Goal: Check status: Check status

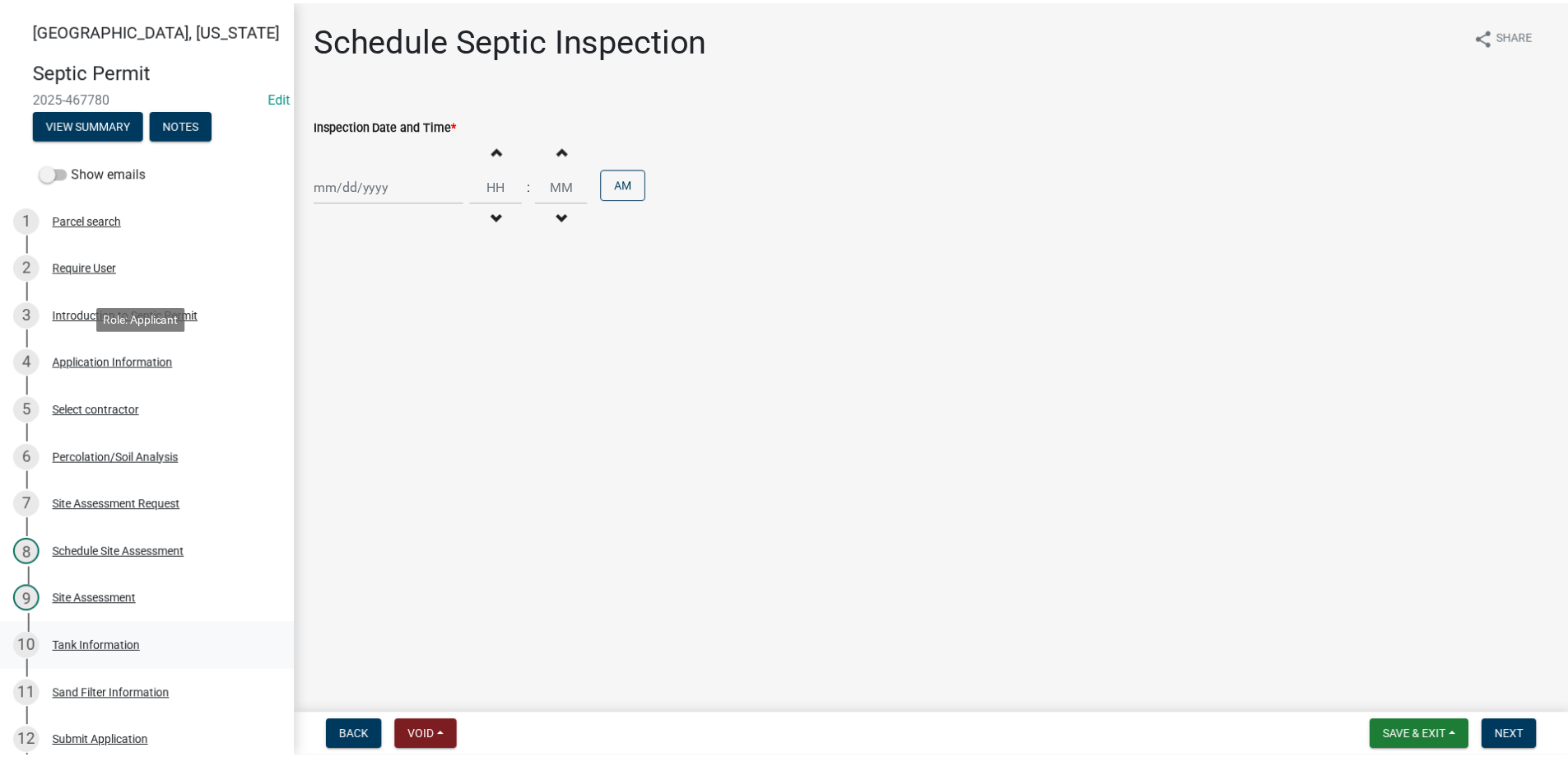
scroll to position [661, 0]
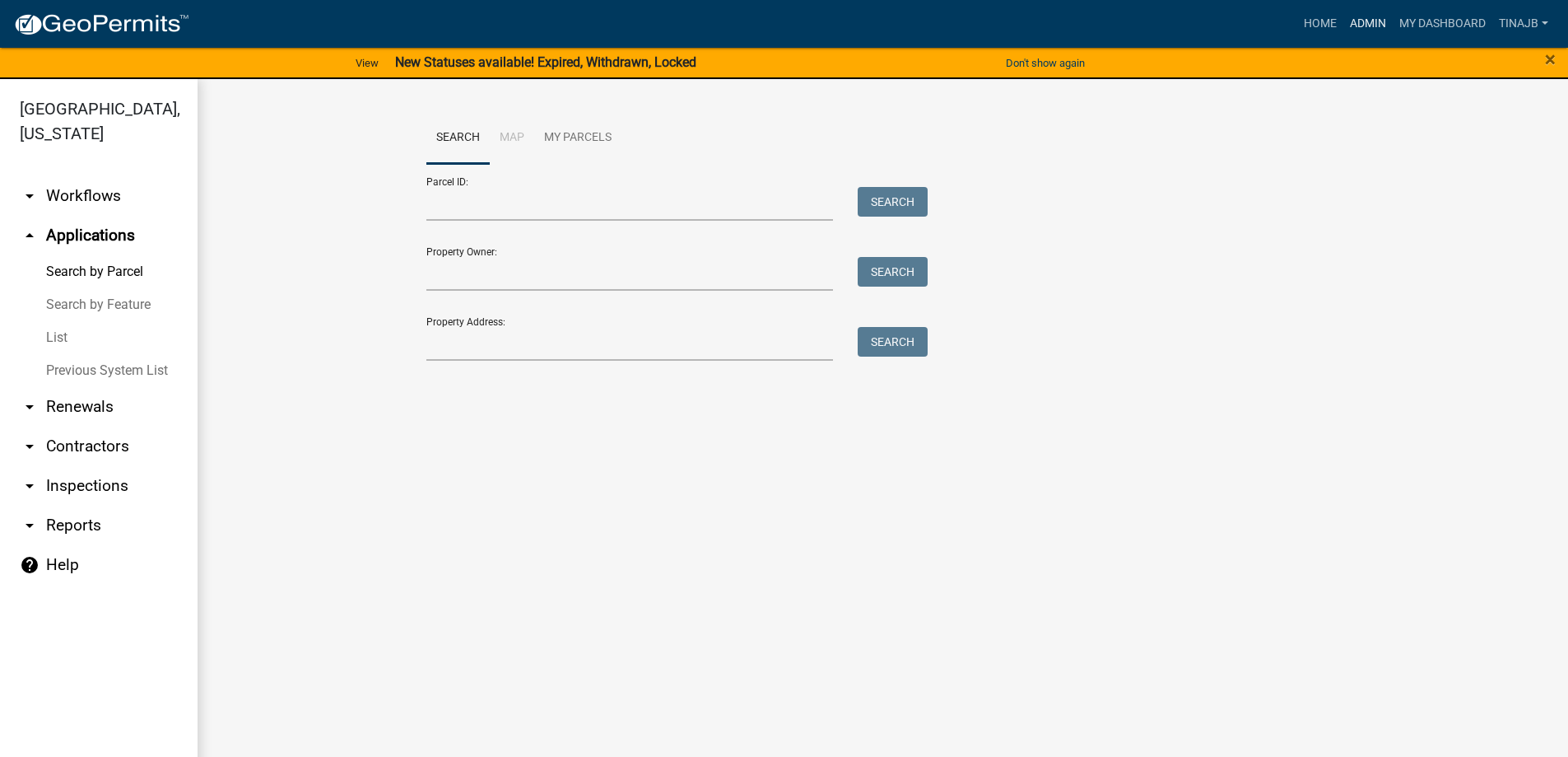
click at [1376, 18] on link "Admin" at bounding box center [1368, 24] width 49 height 32
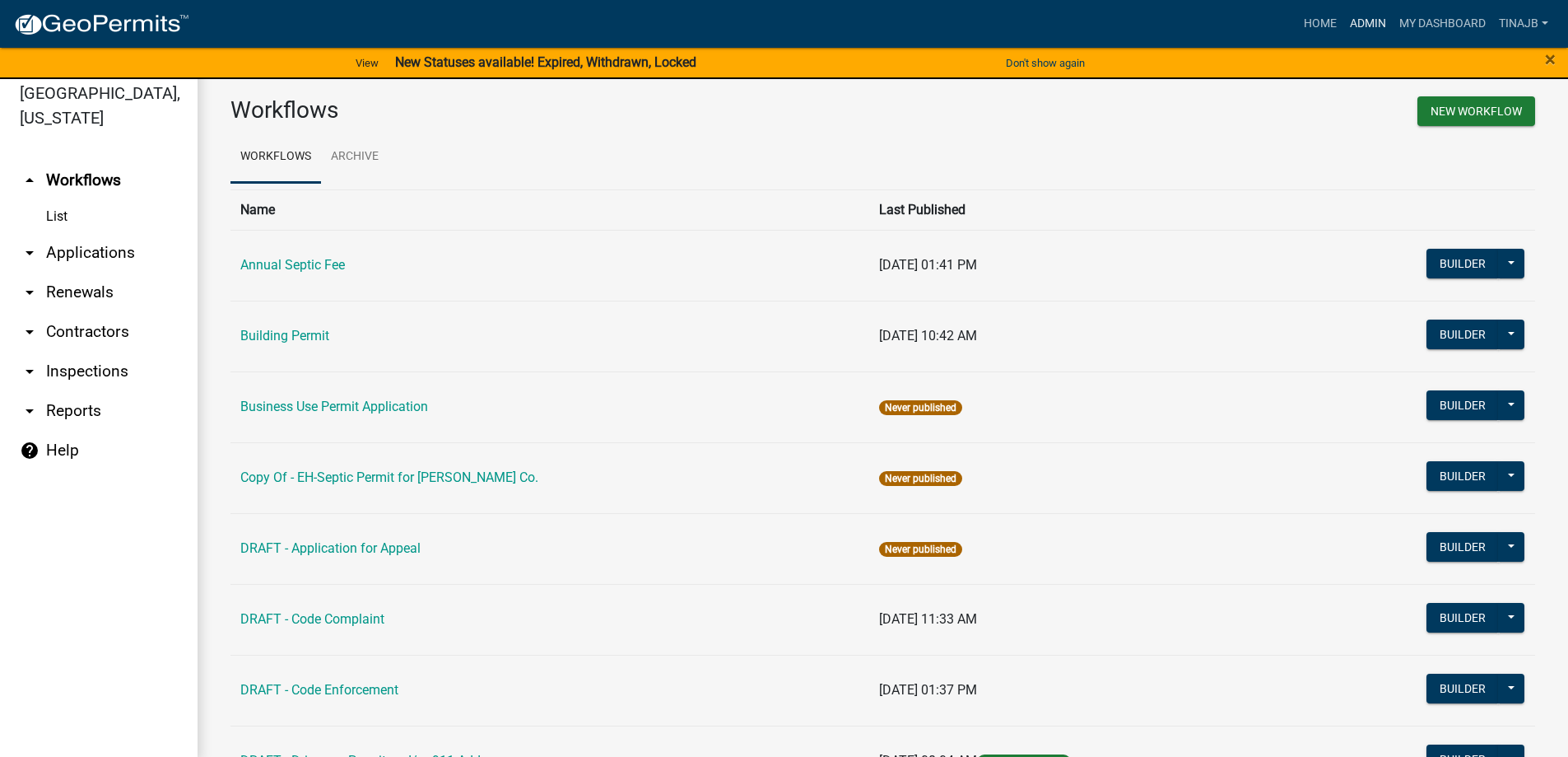
scroll to position [20, 0]
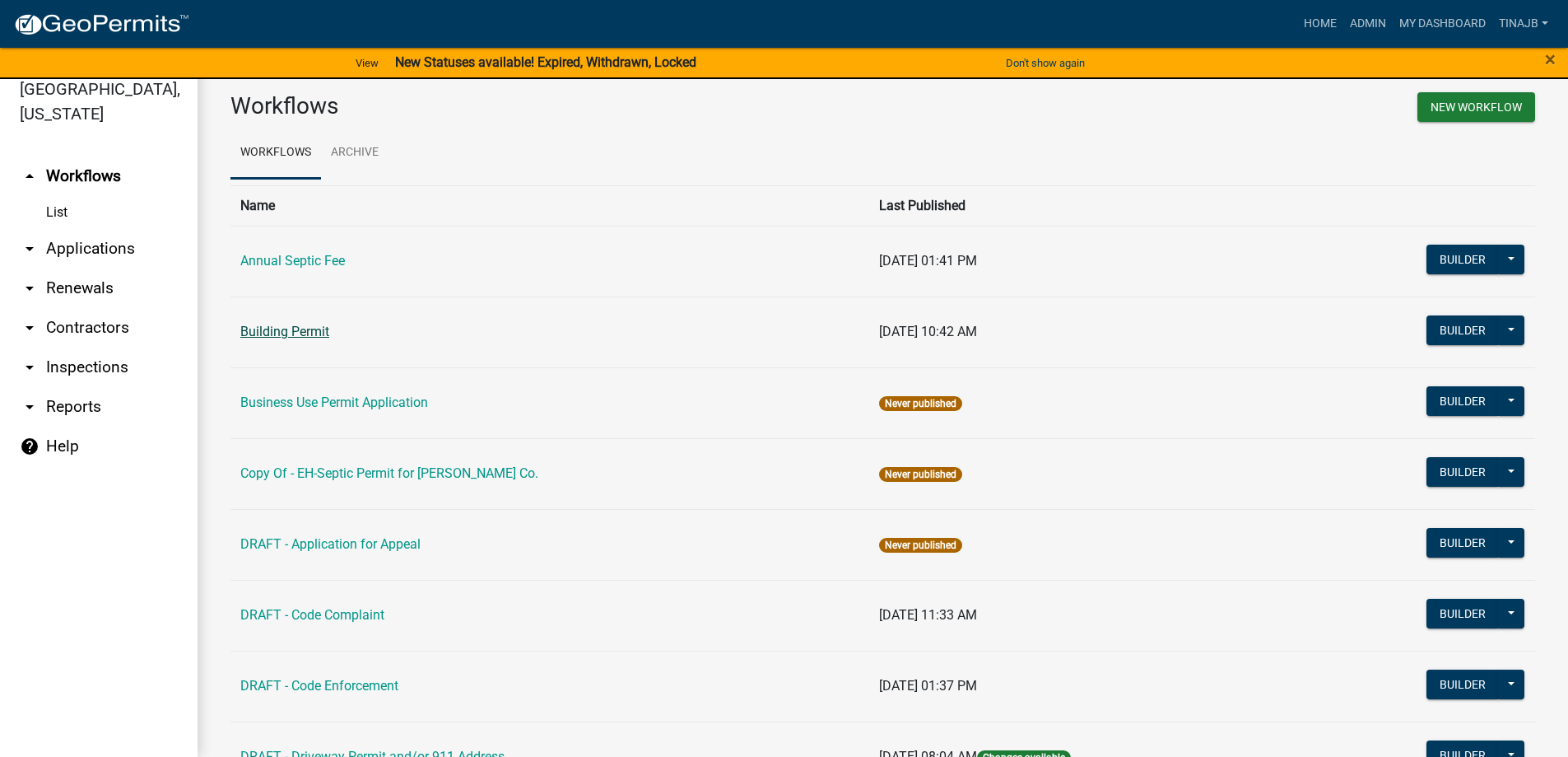
click at [275, 332] on link "Building Permit" at bounding box center [285, 331] width 89 height 16
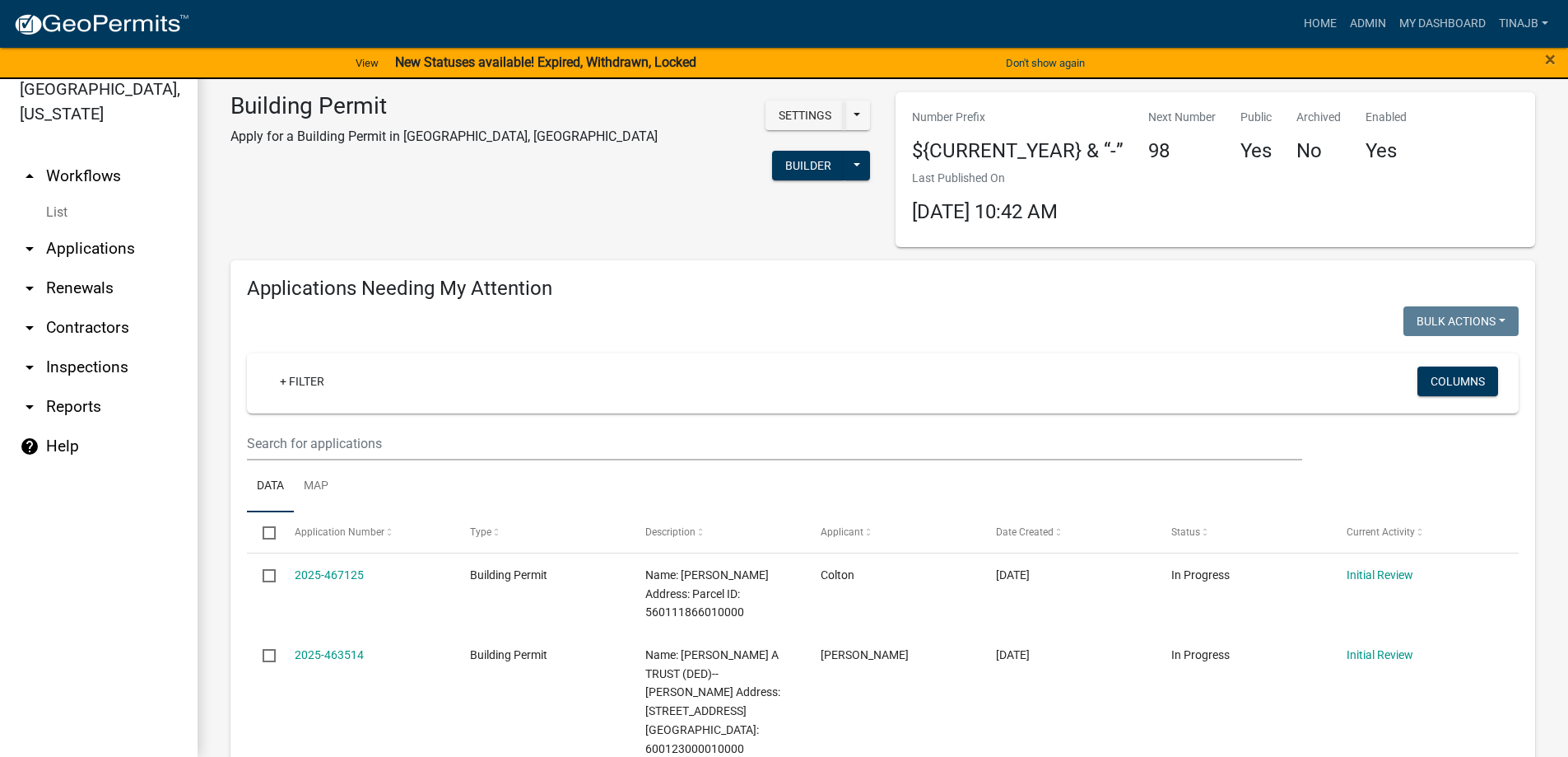
click at [66, 229] on link "arrow_drop_down Applications" at bounding box center [99, 249] width 197 height 39
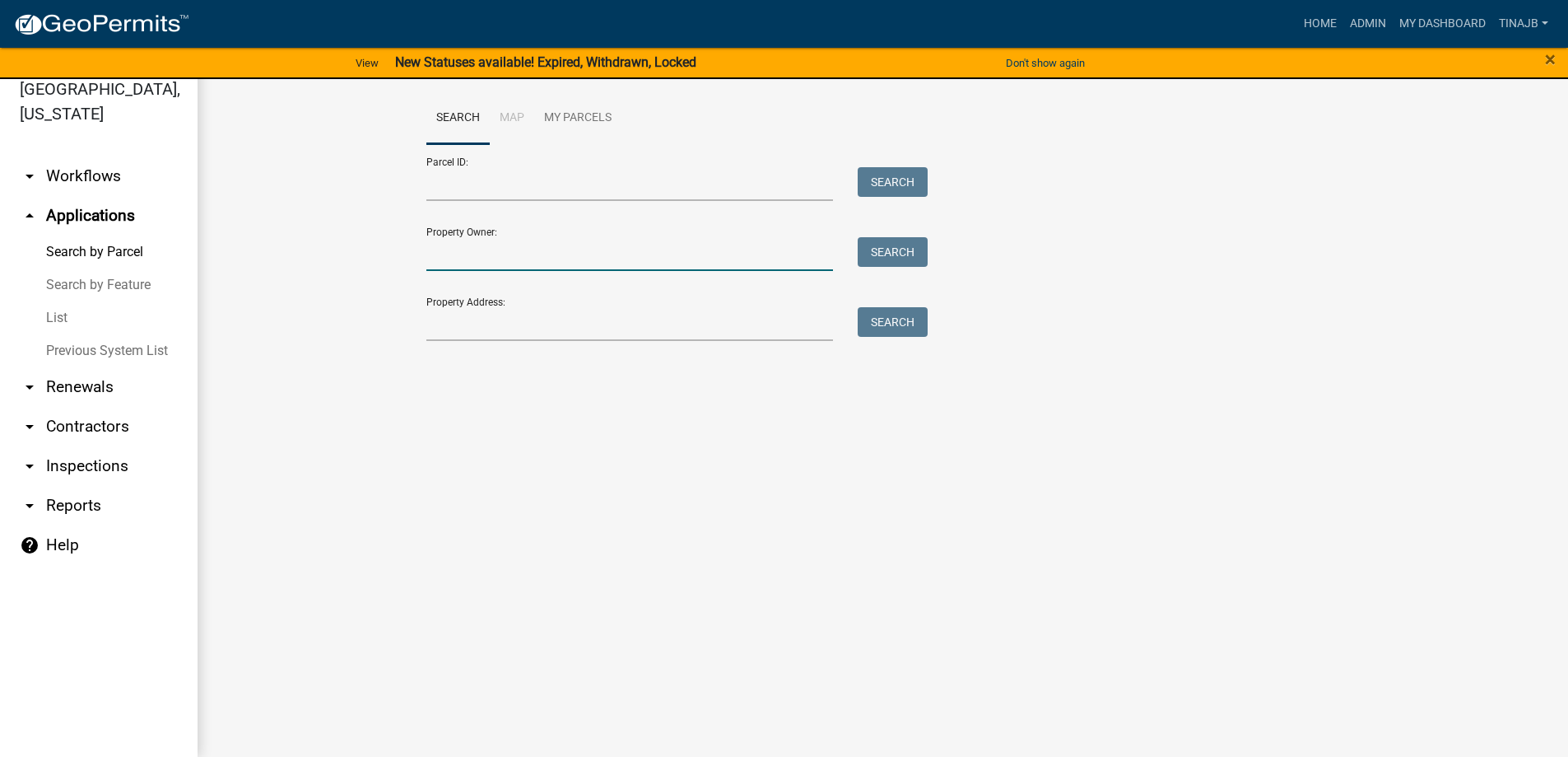
click at [522, 253] on input "Property Owner:" at bounding box center [630, 254] width 408 height 34
type input "angeles"
click at [905, 247] on button "Search" at bounding box center [892, 252] width 70 height 30
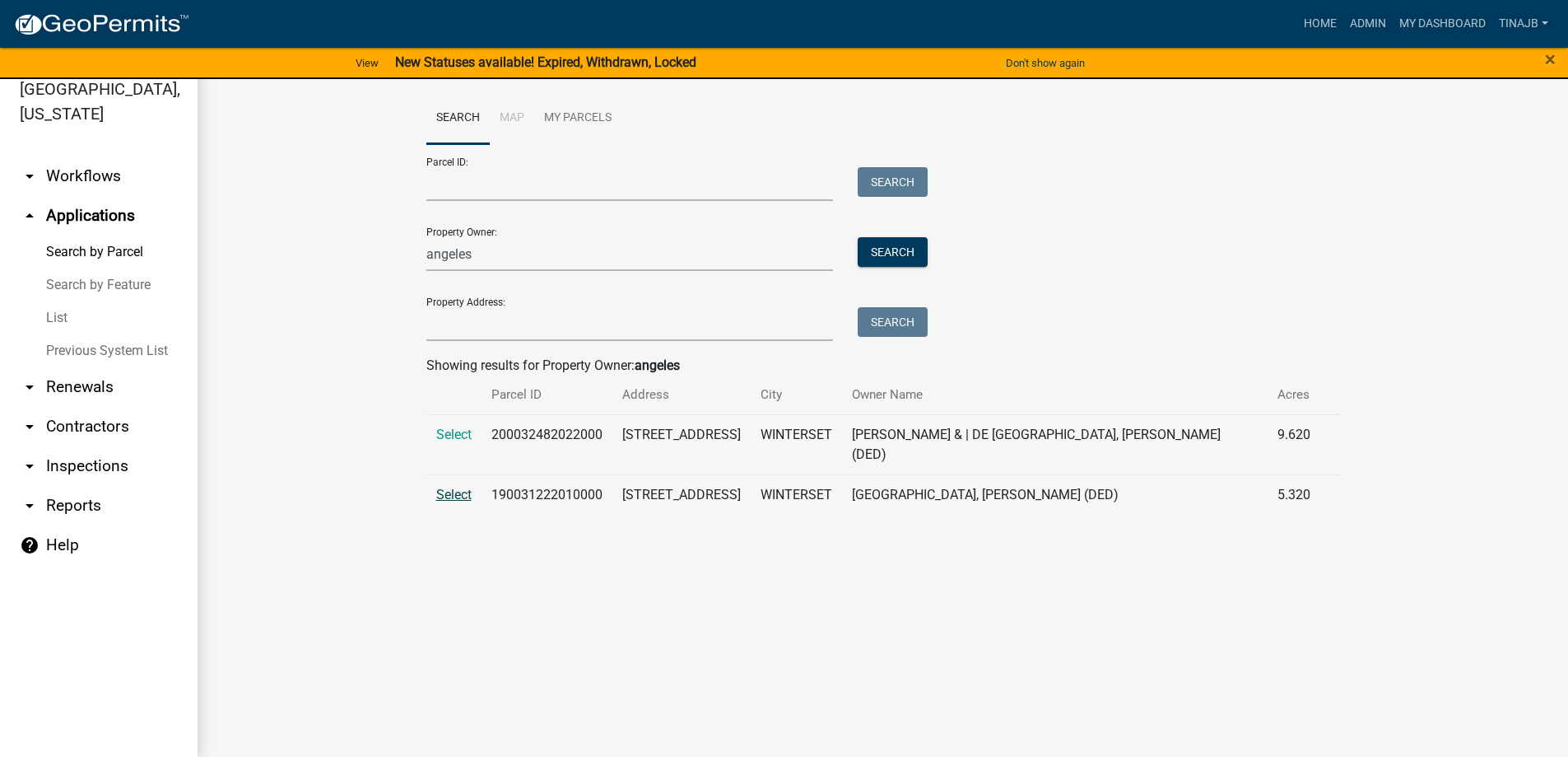
click at [457, 487] on span "Select" at bounding box center [454, 494] width 35 height 16
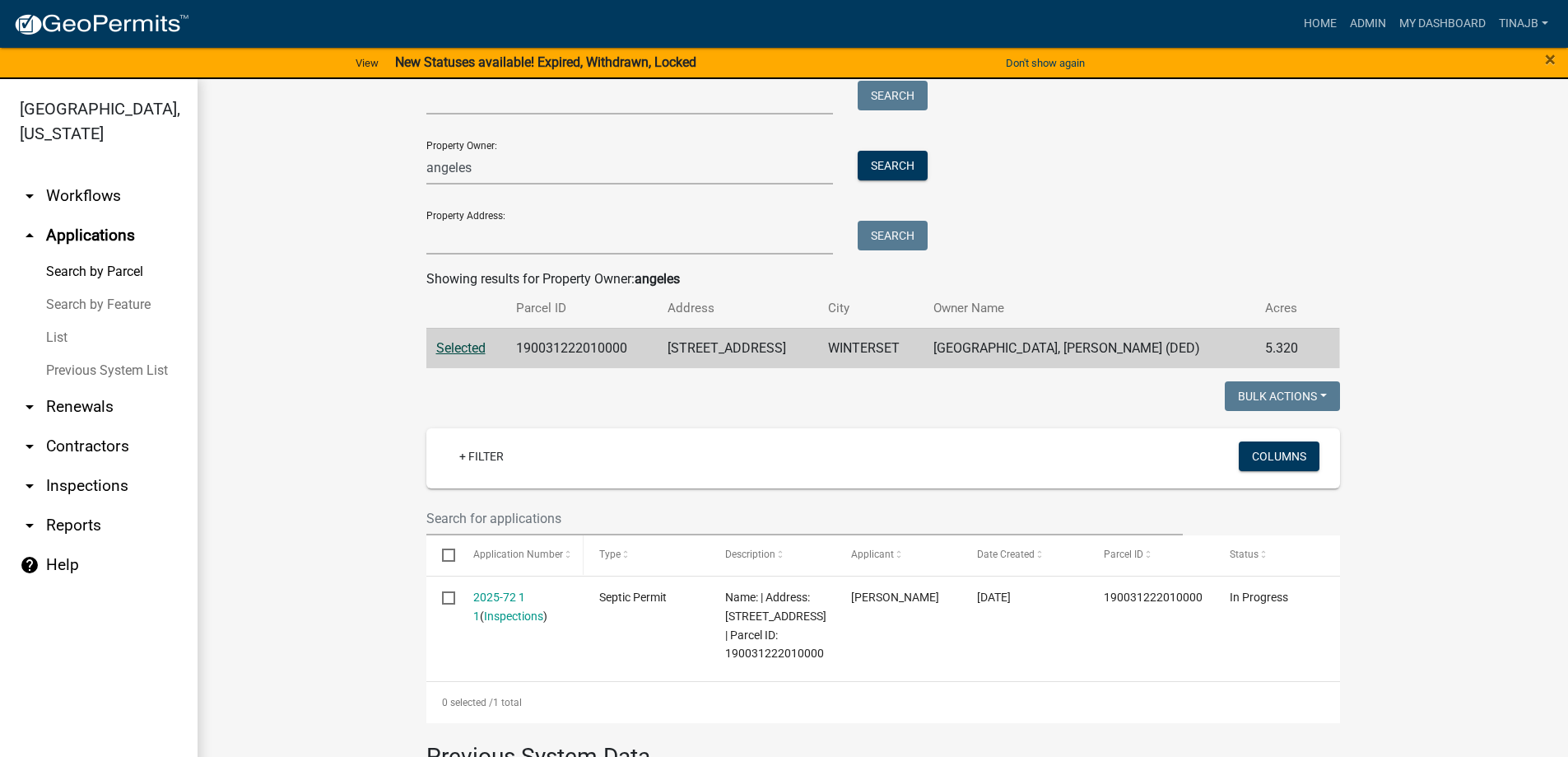
scroll to position [247, 0]
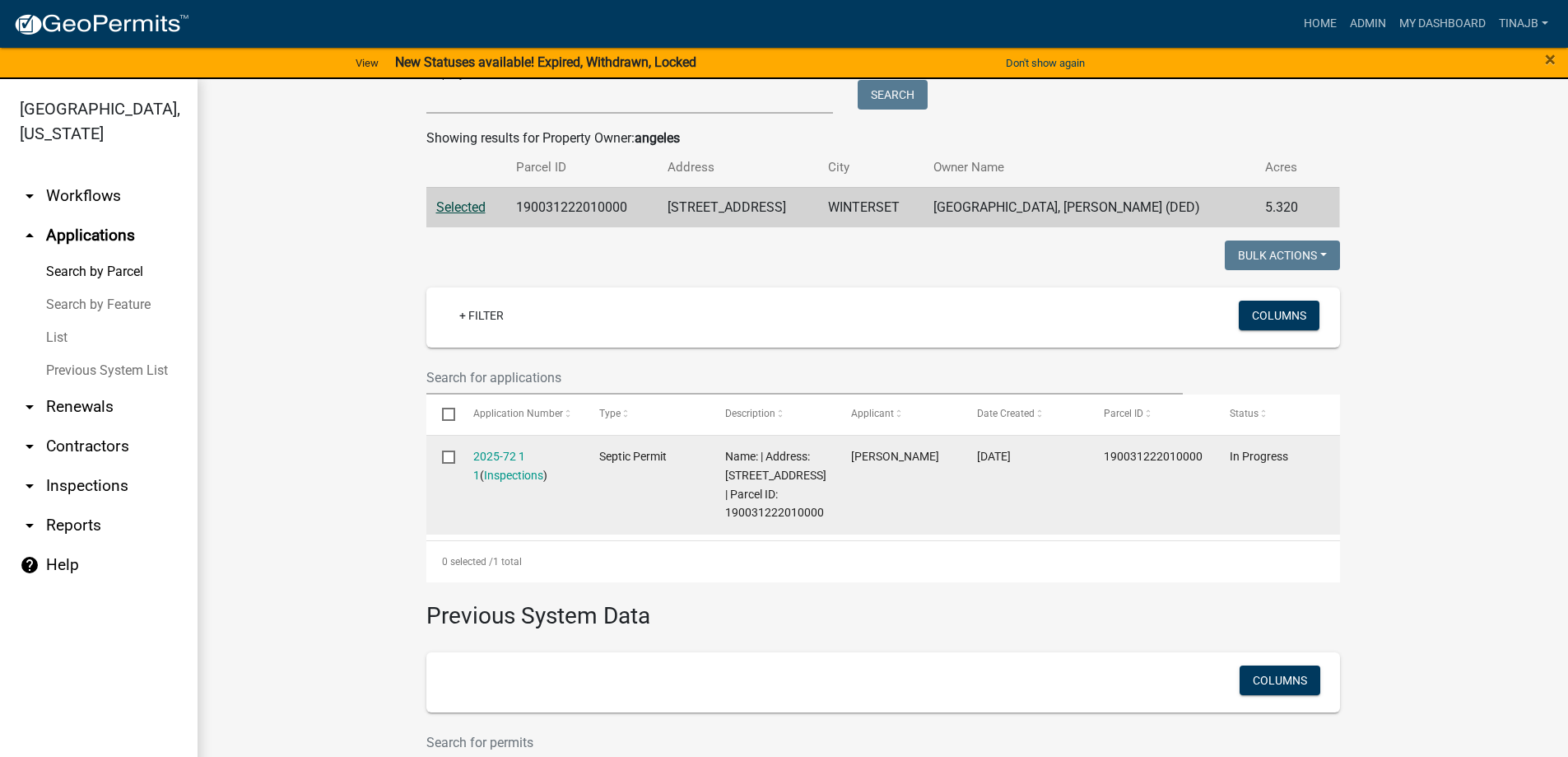
click at [486, 465] on div "2025-72 1 1 ( Inspections )" at bounding box center [521, 466] width 95 height 38
click at [486, 454] on link "2025-72 1 1" at bounding box center [500, 466] width 52 height 33
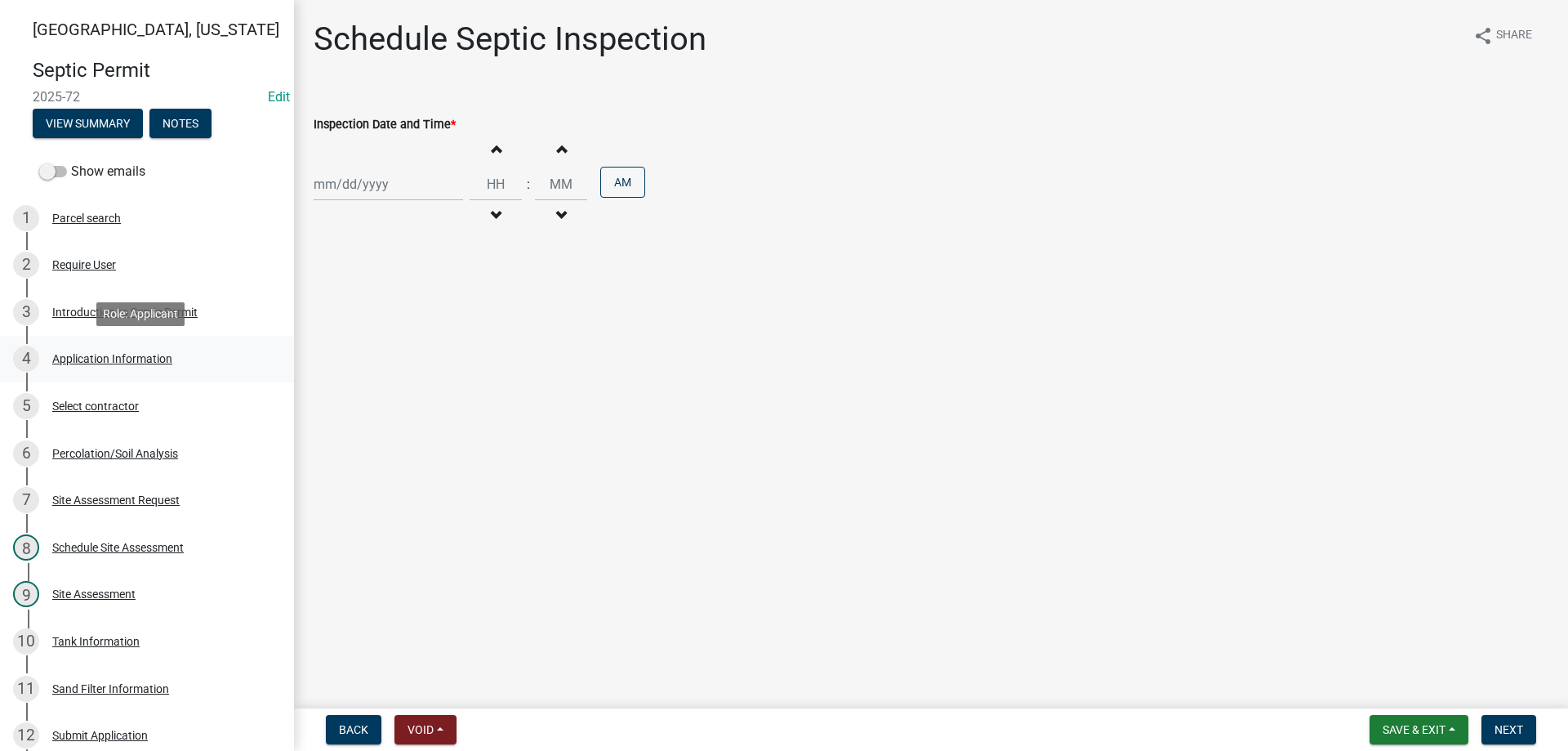
click at [127, 357] on div "Application Information" at bounding box center [113, 358] width 120 height 11
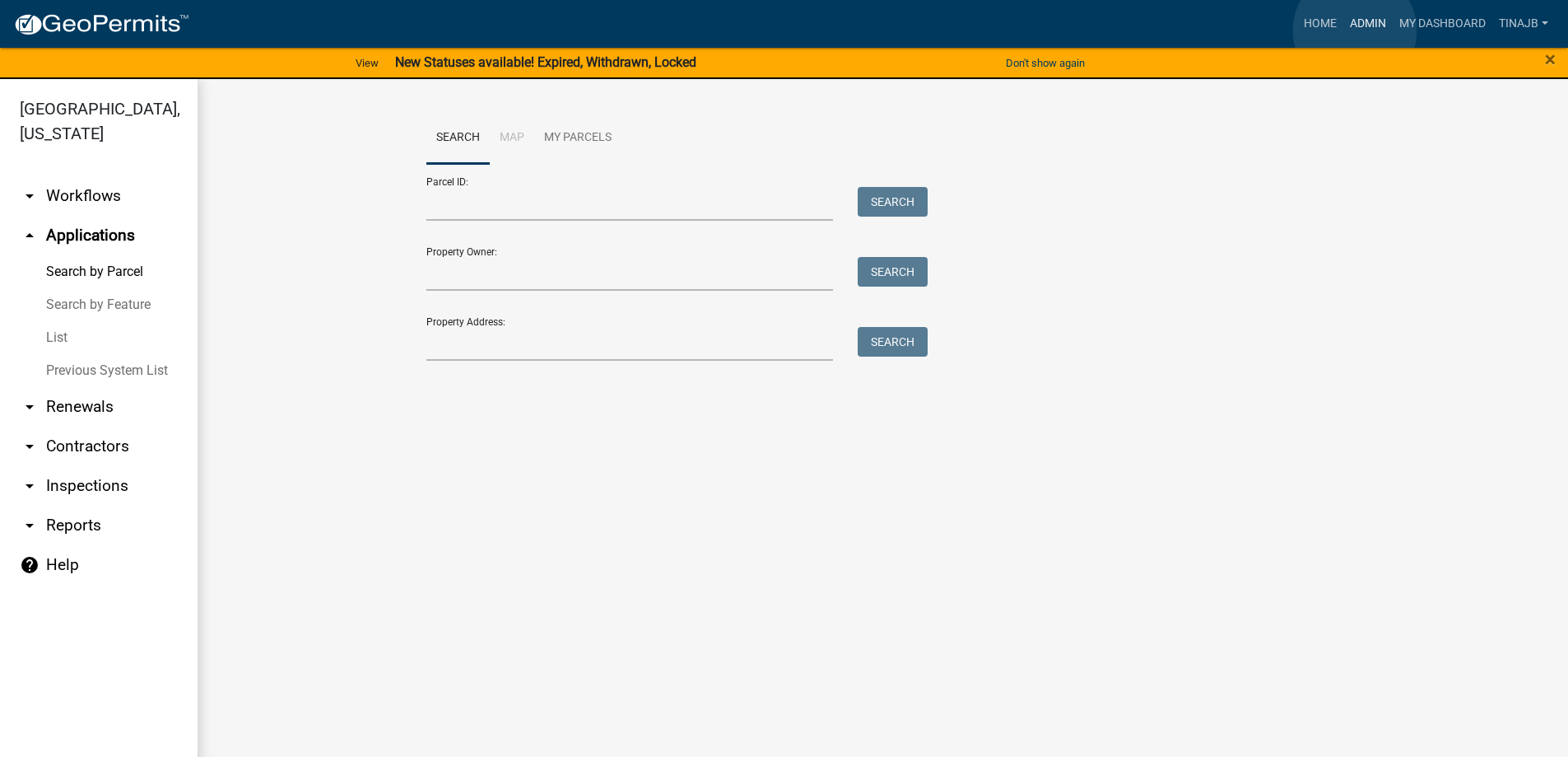
click at [1355, 31] on link "Admin" at bounding box center [1368, 24] width 49 height 32
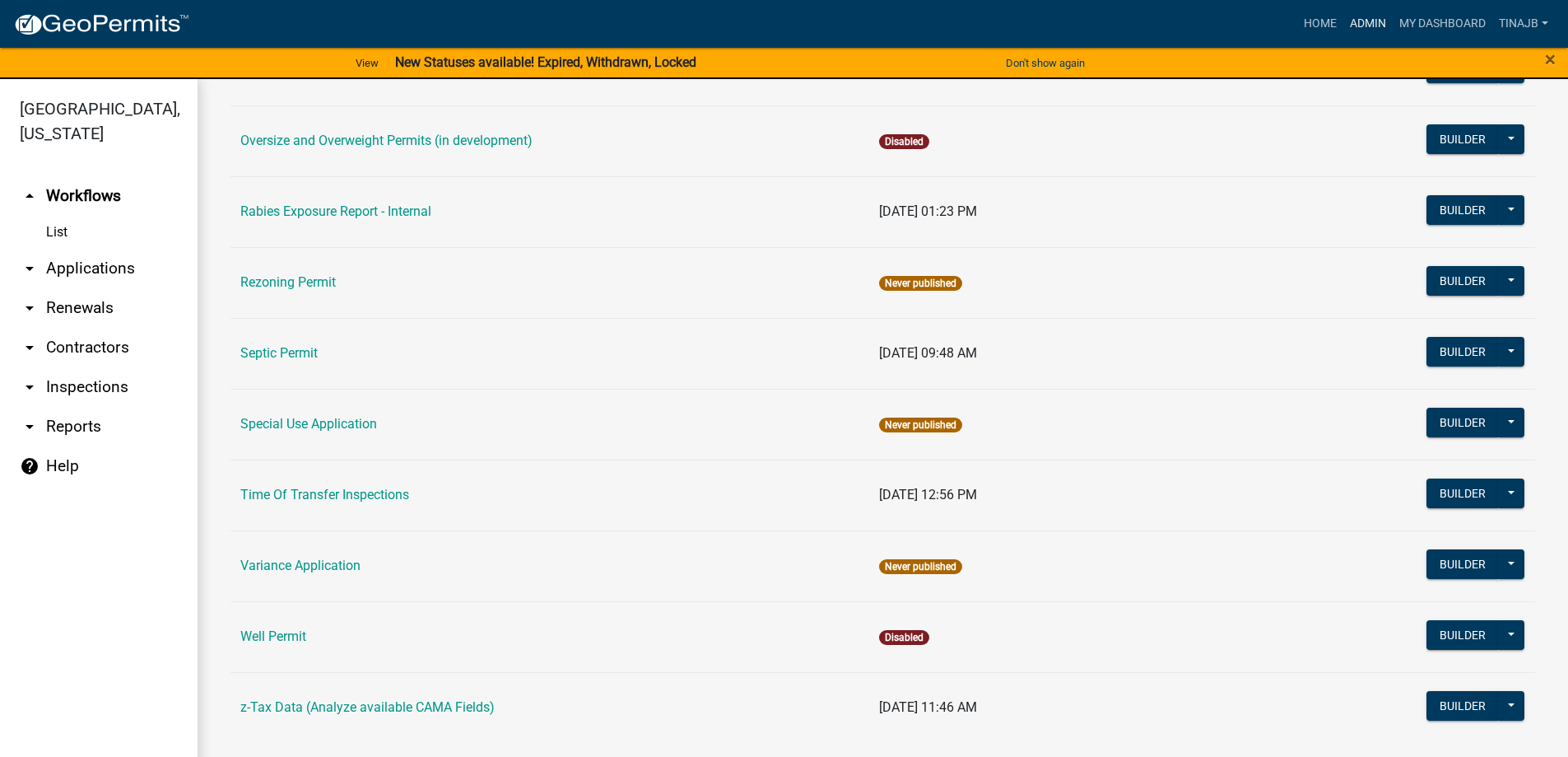
scroll to position [932, 0]
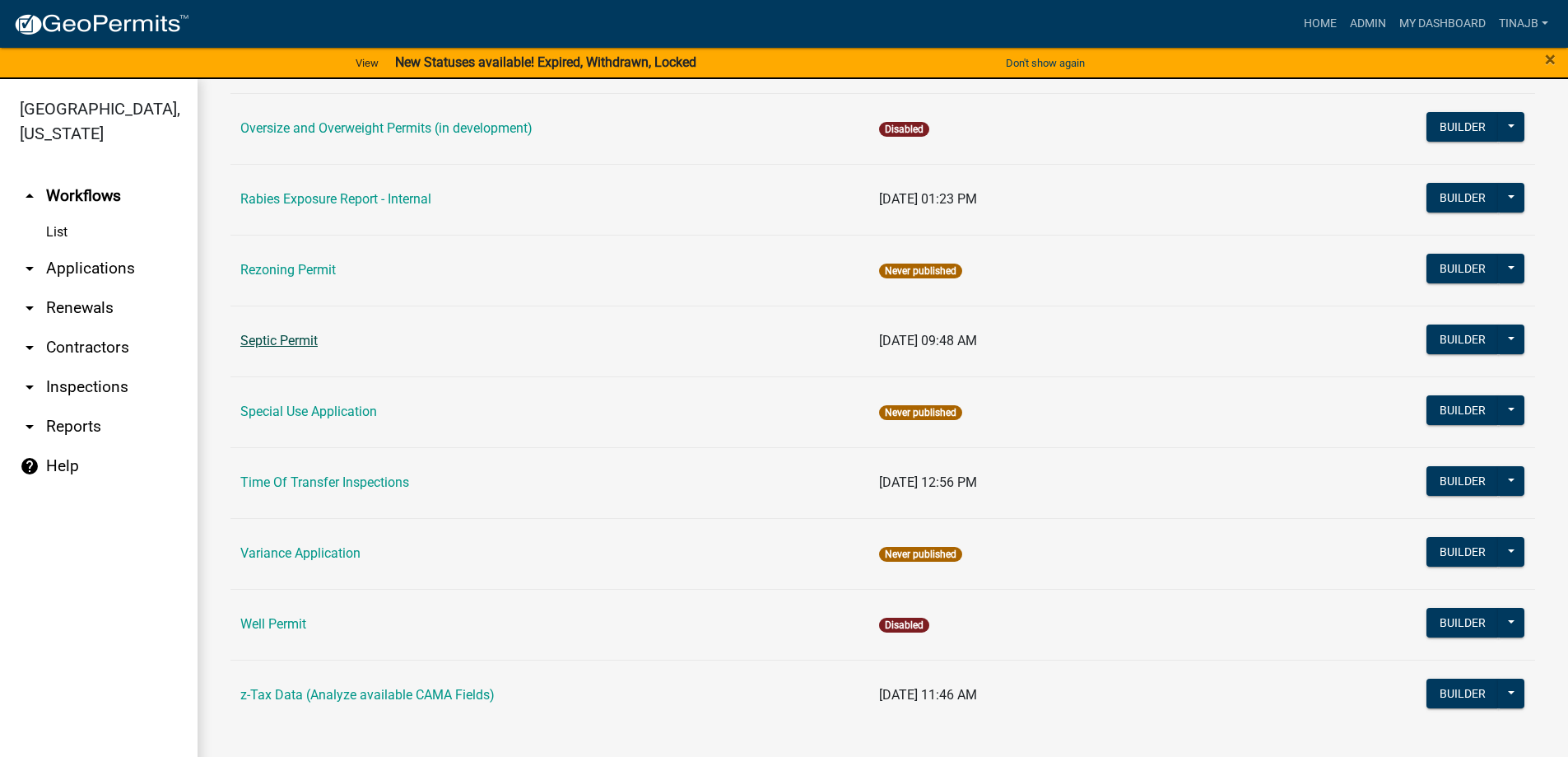
click at [275, 345] on link "Septic Permit" at bounding box center [278, 340] width 77 height 16
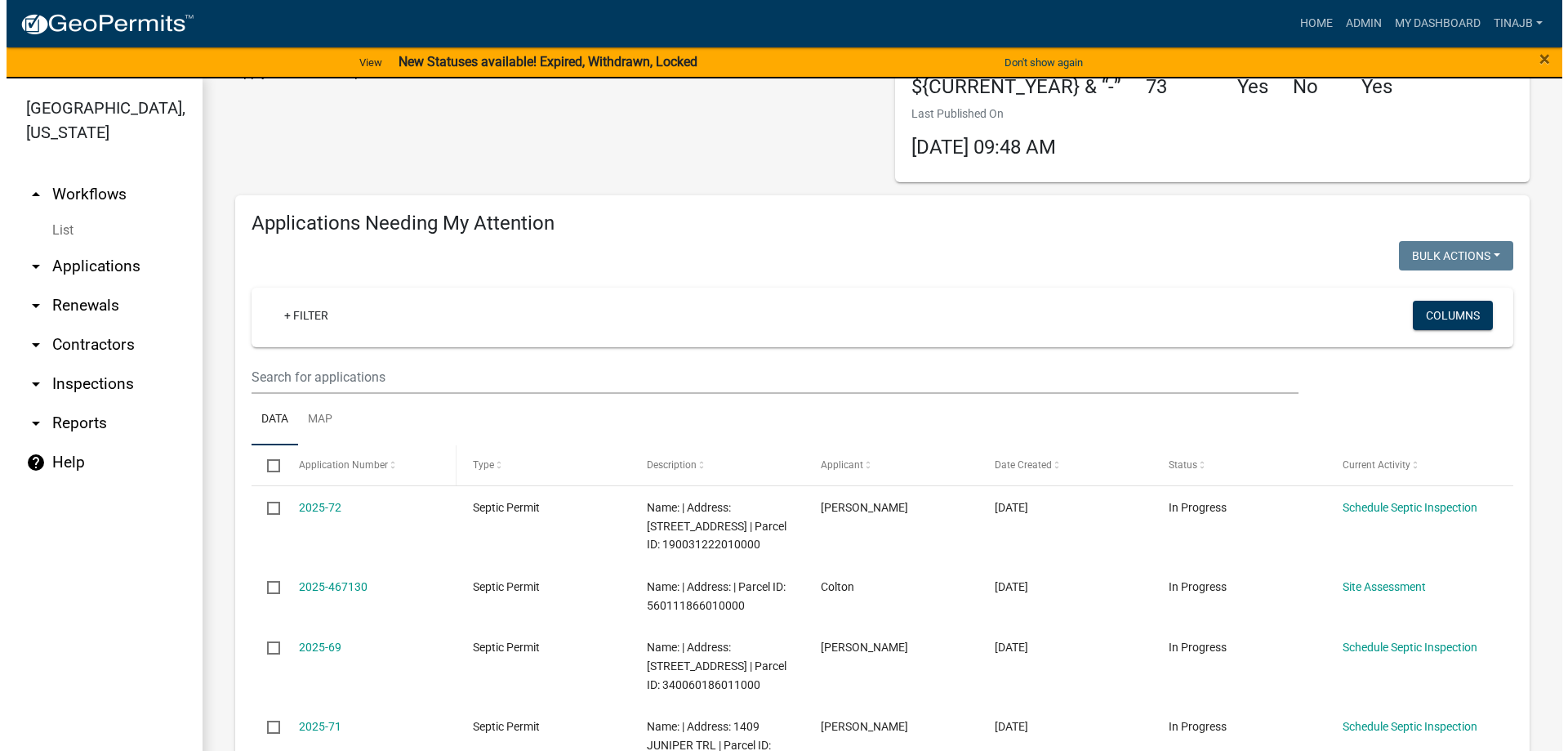
scroll to position [164, 0]
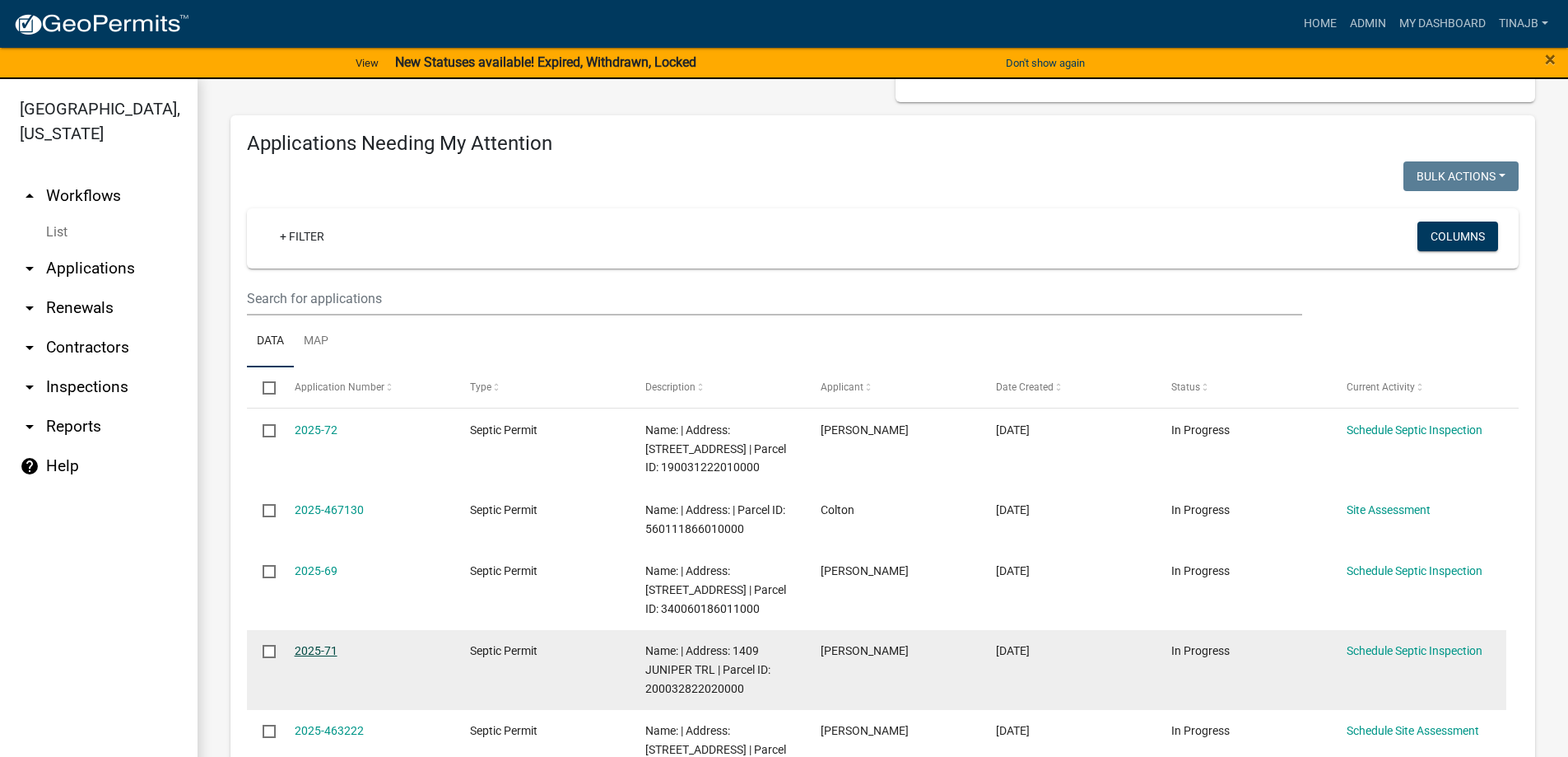
click at [323, 657] on link "2025-71" at bounding box center [316, 651] width 43 height 13
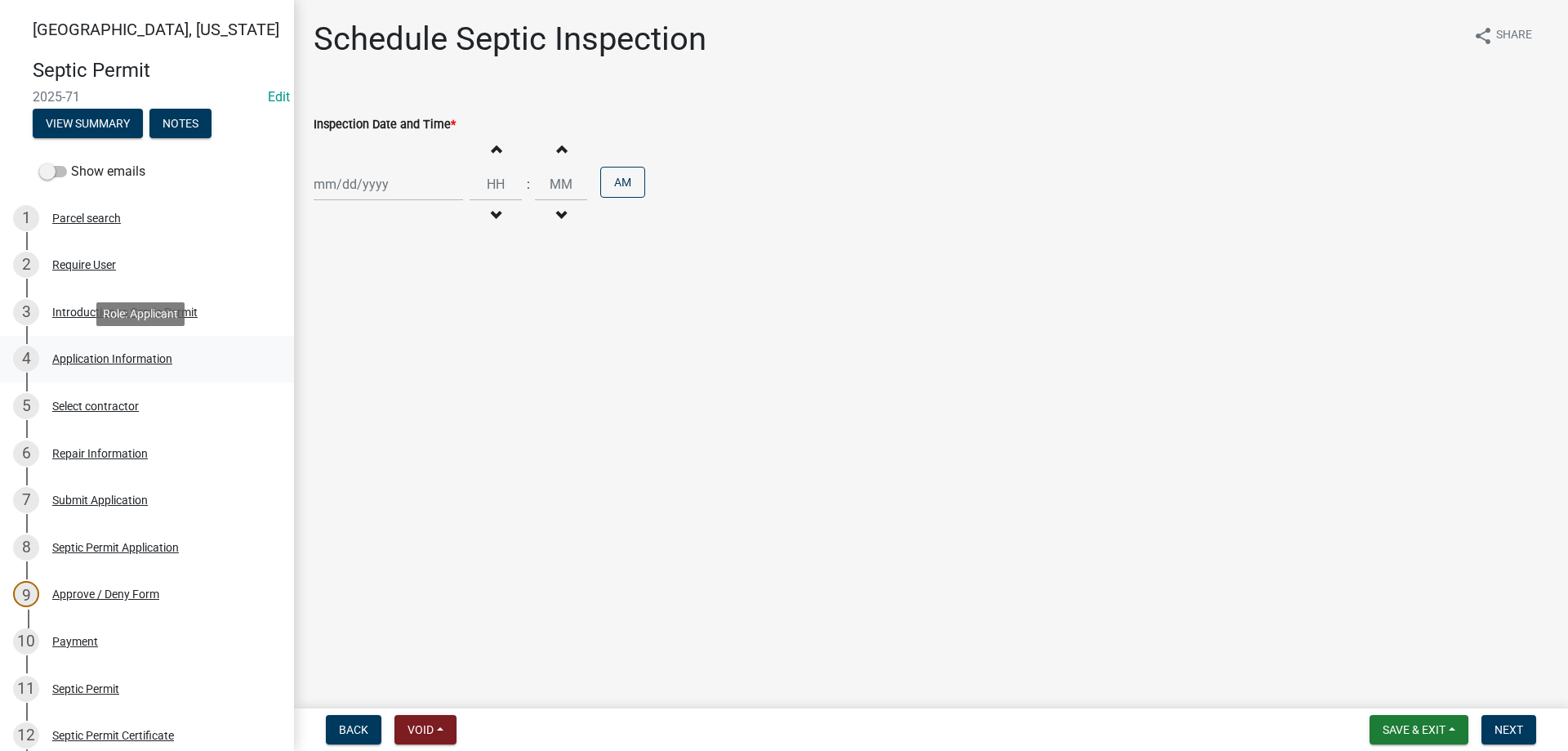
click at [157, 355] on div "Application Information" at bounding box center [113, 358] width 120 height 11
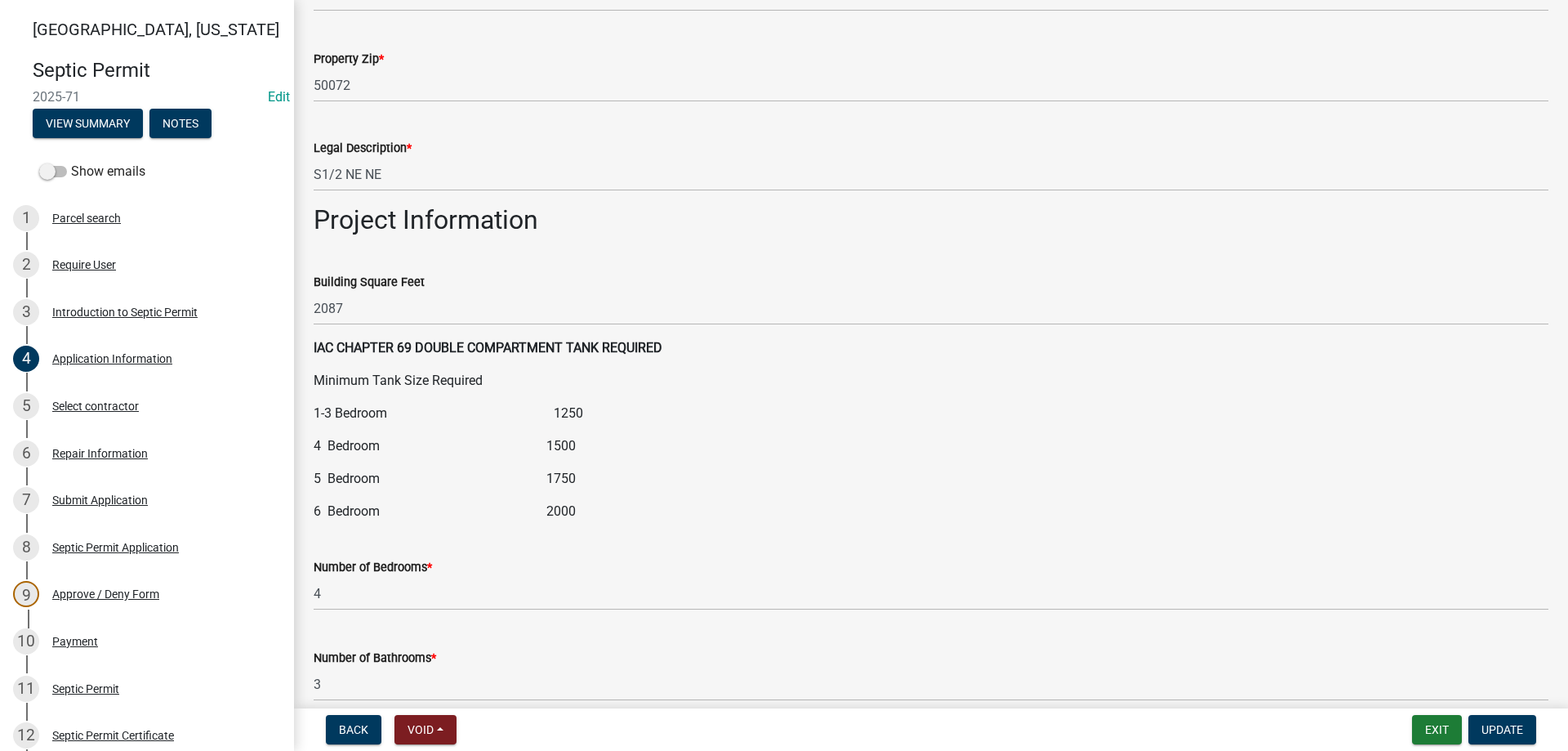
scroll to position [2111, 0]
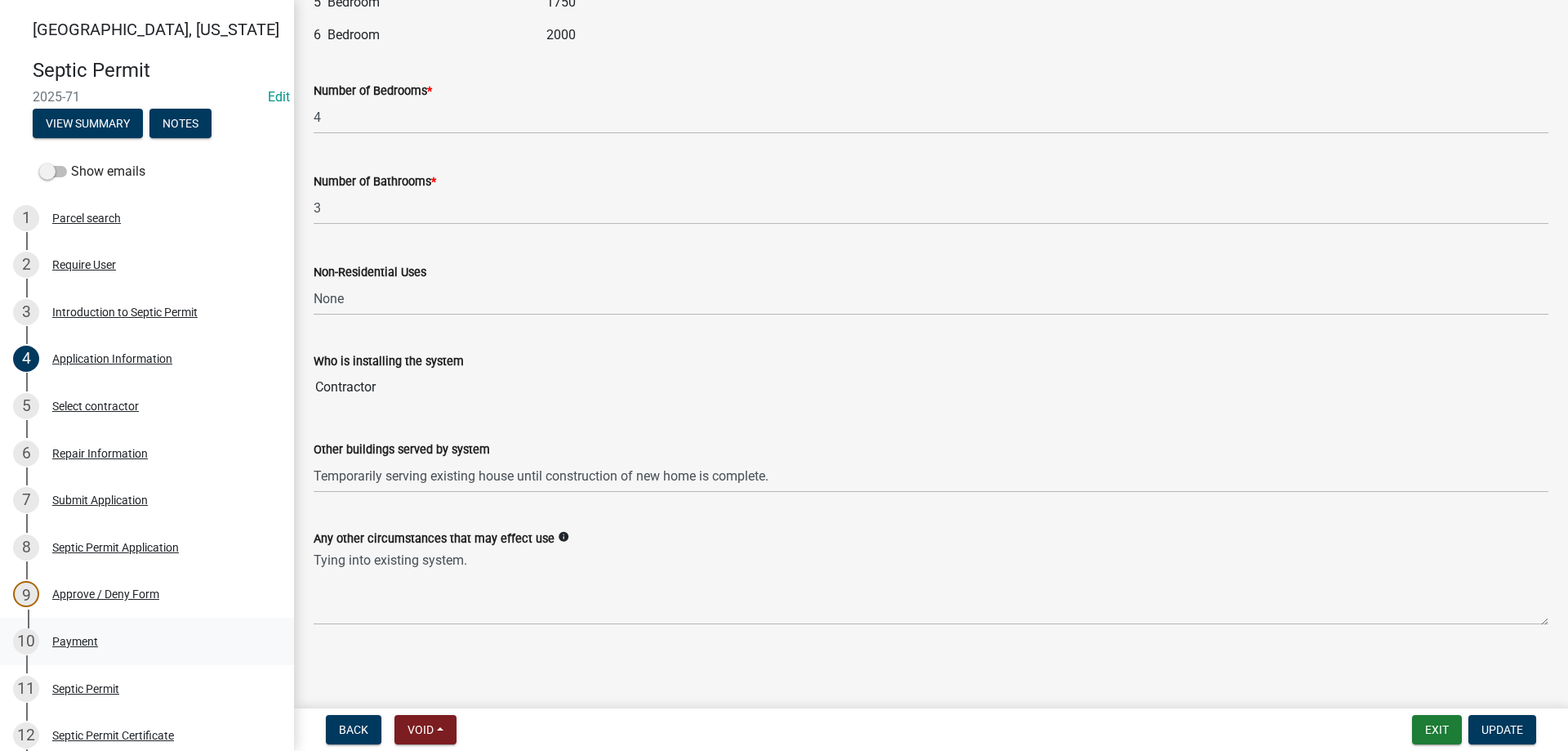
click at [71, 642] on div "Payment" at bounding box center [76, 641] width 46 height 11
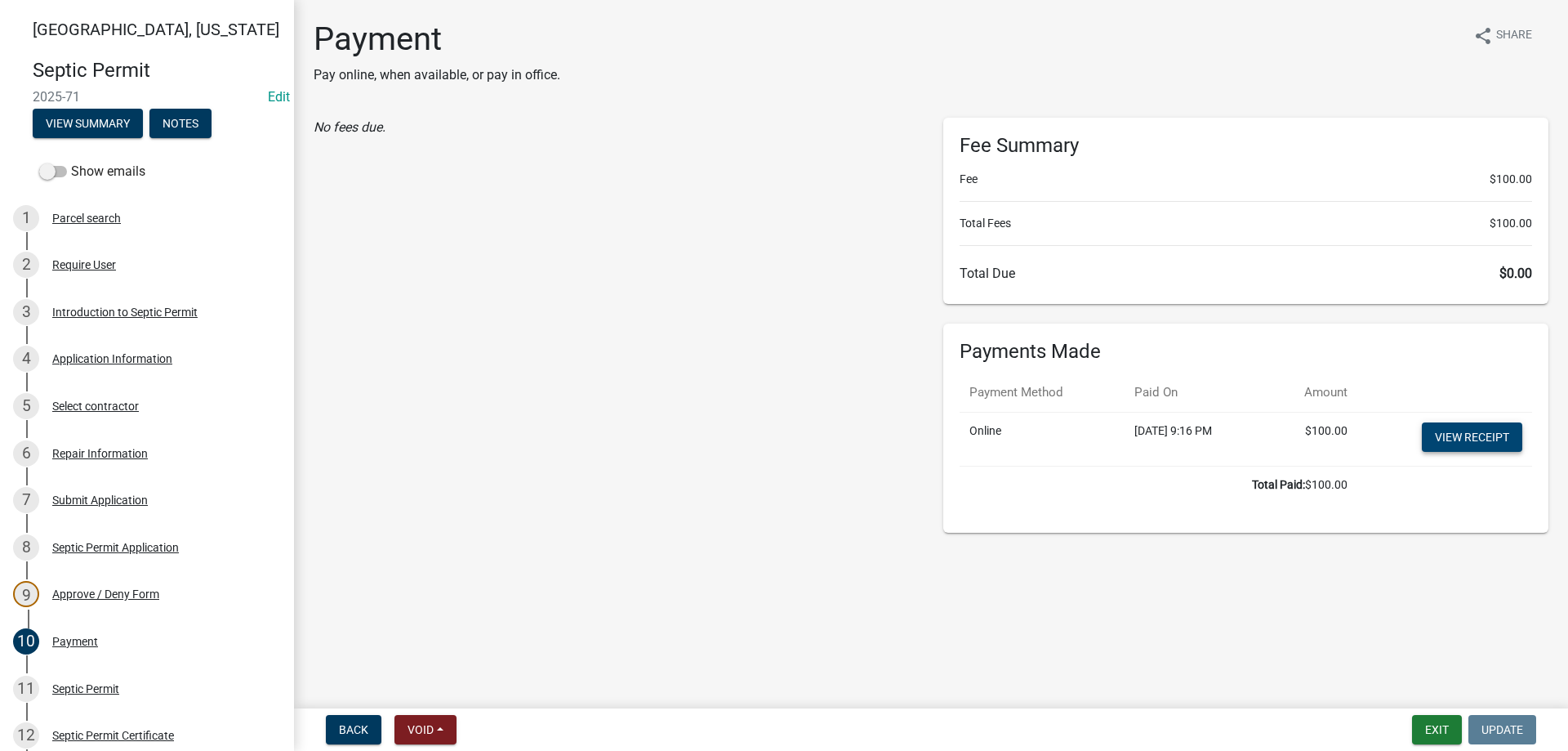
click at [1453, 436] on link "View receipt" at bounding box center [1472, 437] width 101 height 30
click at [110, 406] on div "Select contractor" at bounding box center [96, 406] width 87 height 11
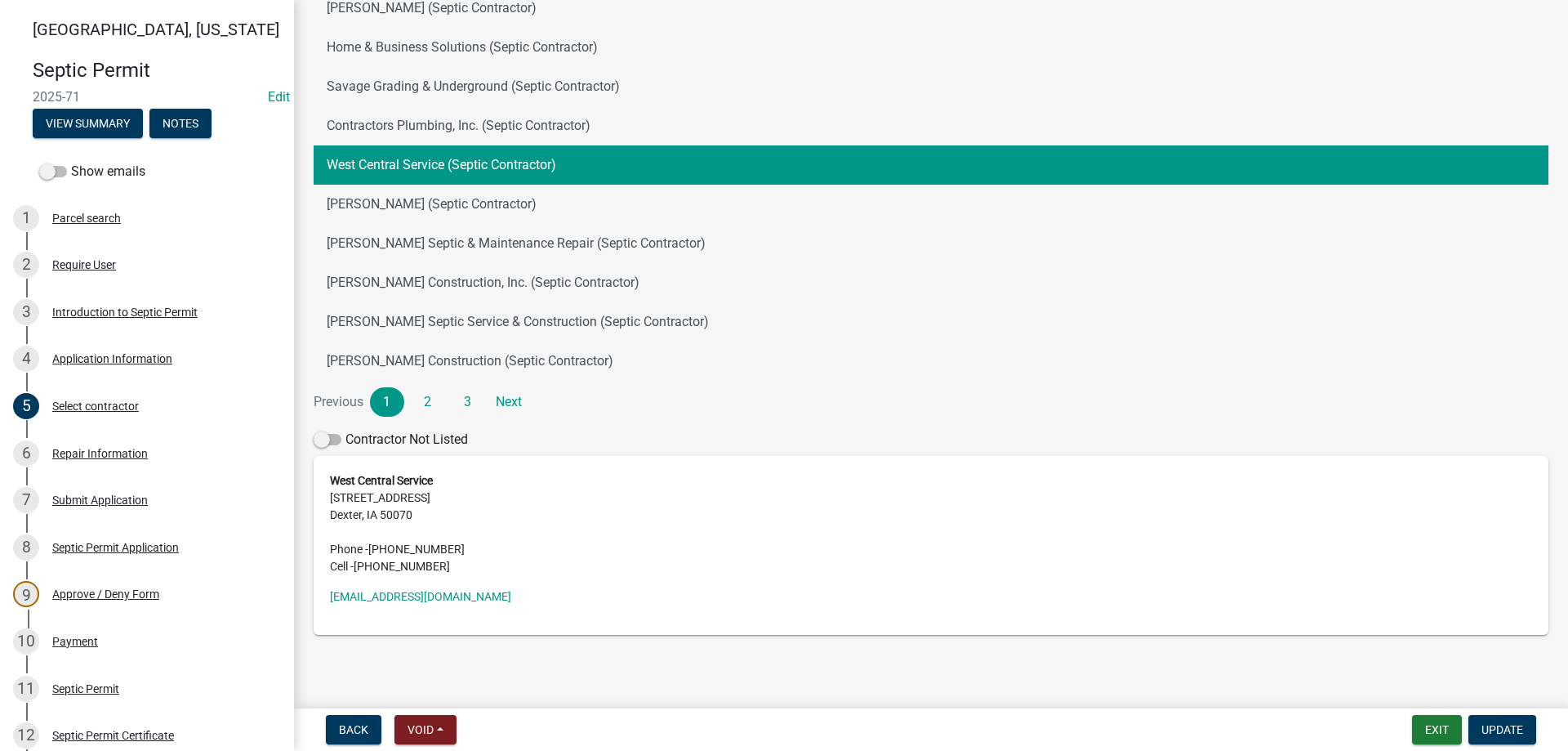
scroll to position [212, 0]
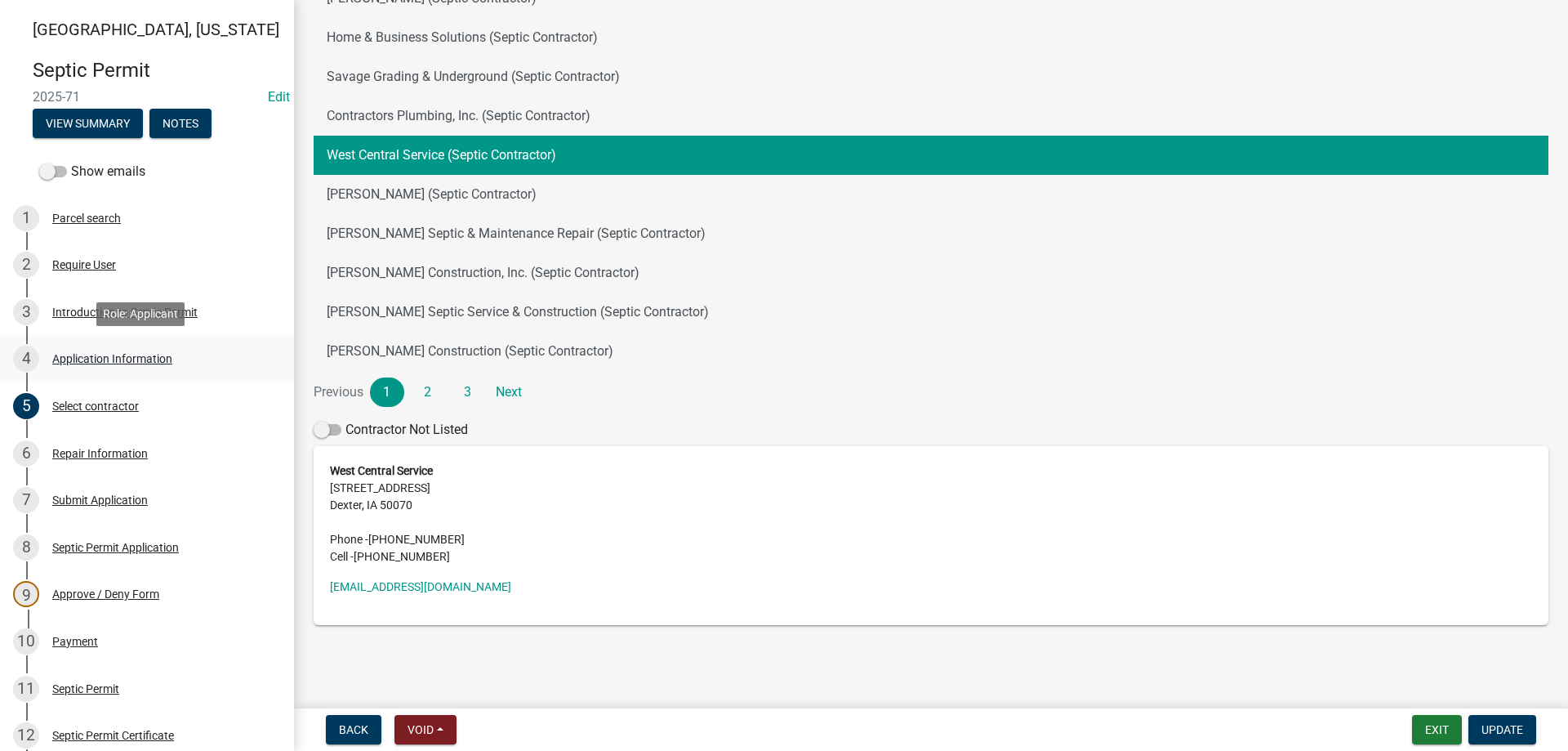
click at [103, 353] on div "Application Information" at bounding box center [113, 358] width 120 height 11
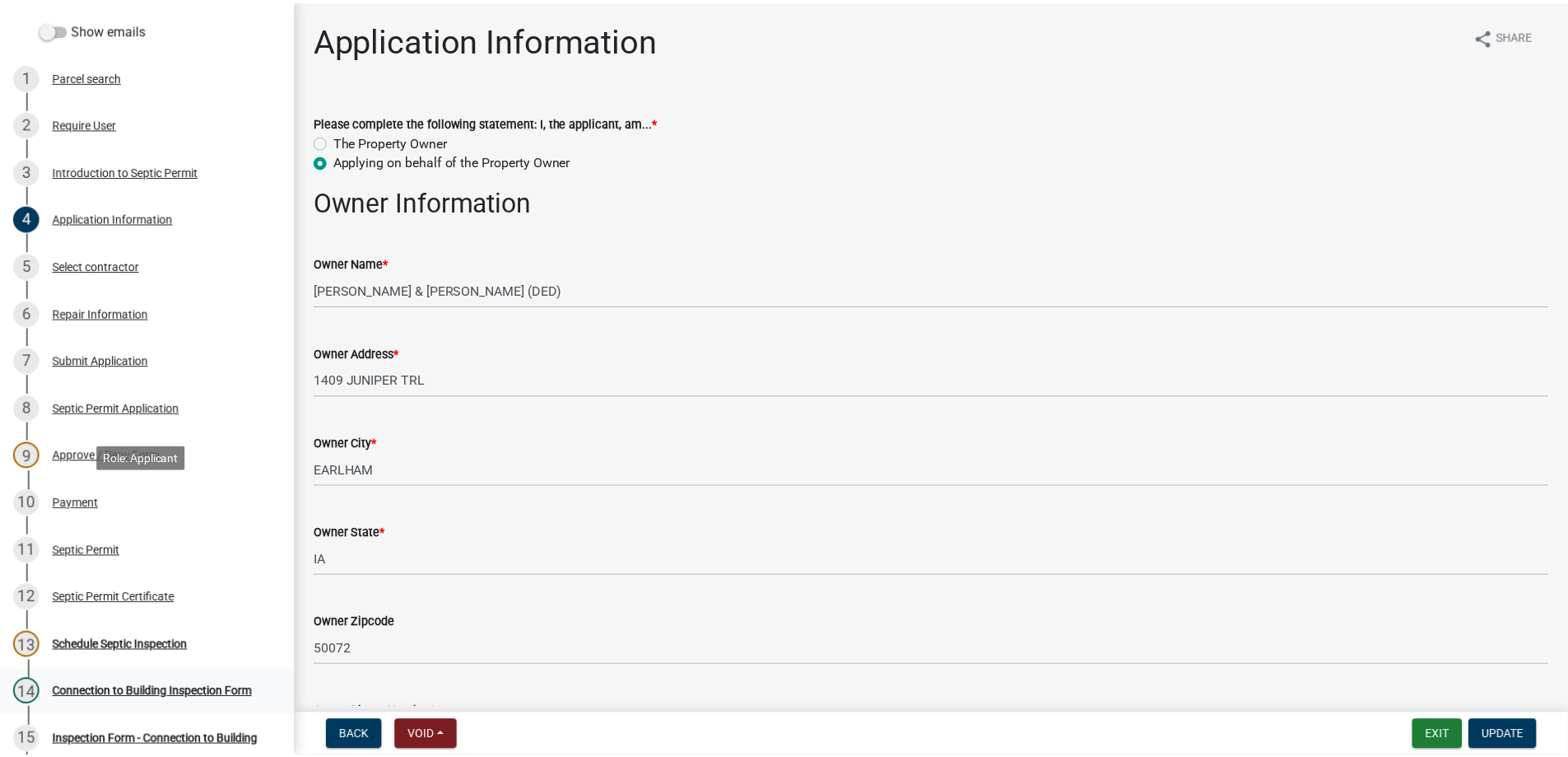
scroll to position [0, 0]
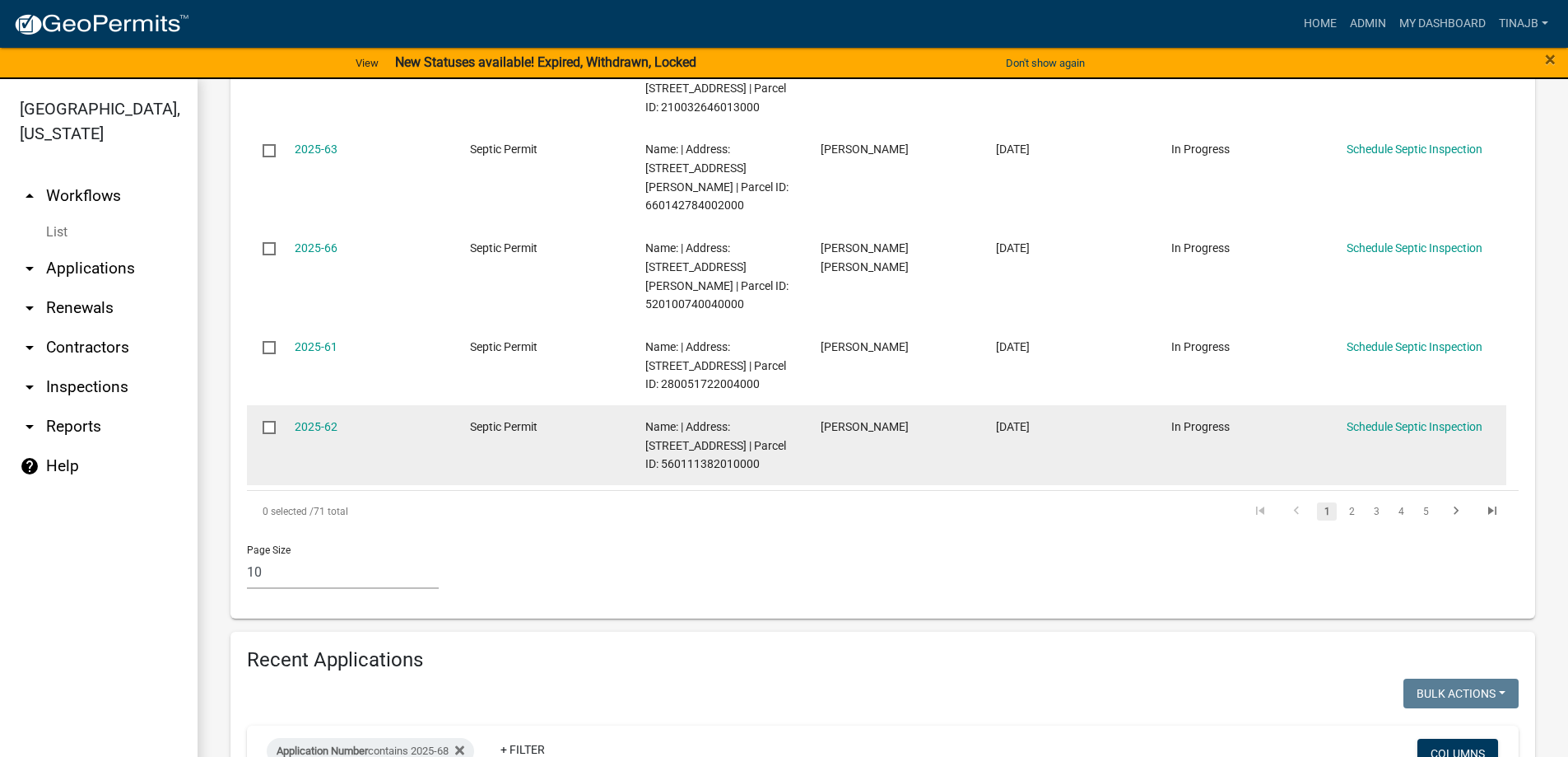
scroll to position [576, 0]
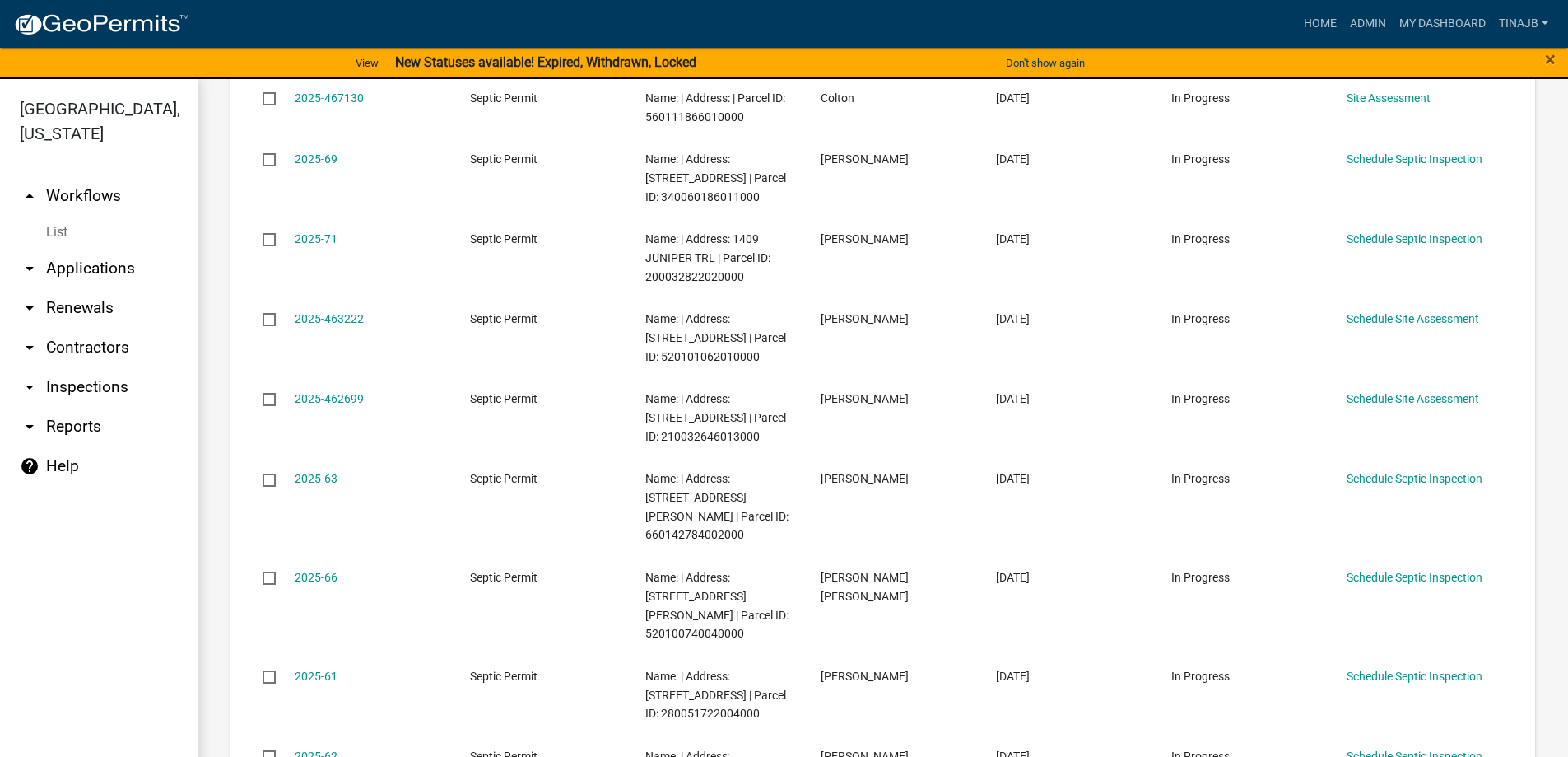
click at [77, 249] on link "arrow_drop_down Applications" at bounding box center [99, 268] width 197 height 39
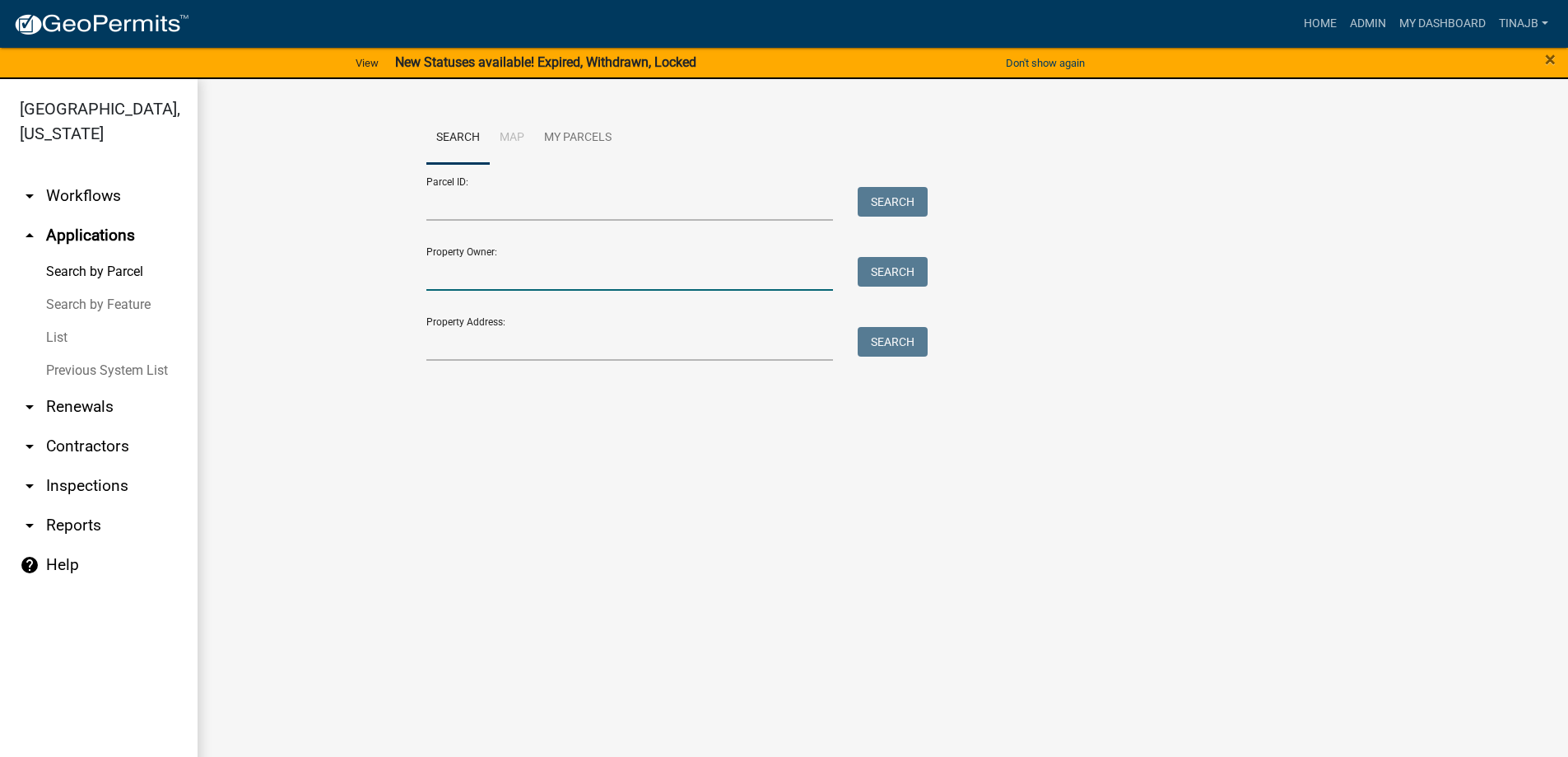
click at [476, 270] on input "Property Owner:" at bounding box center [630, 274] width 408 height 34
type input "angeles"
click at [883, 270] on button "Search" at bounding box center [892, 272] width 70 height 30
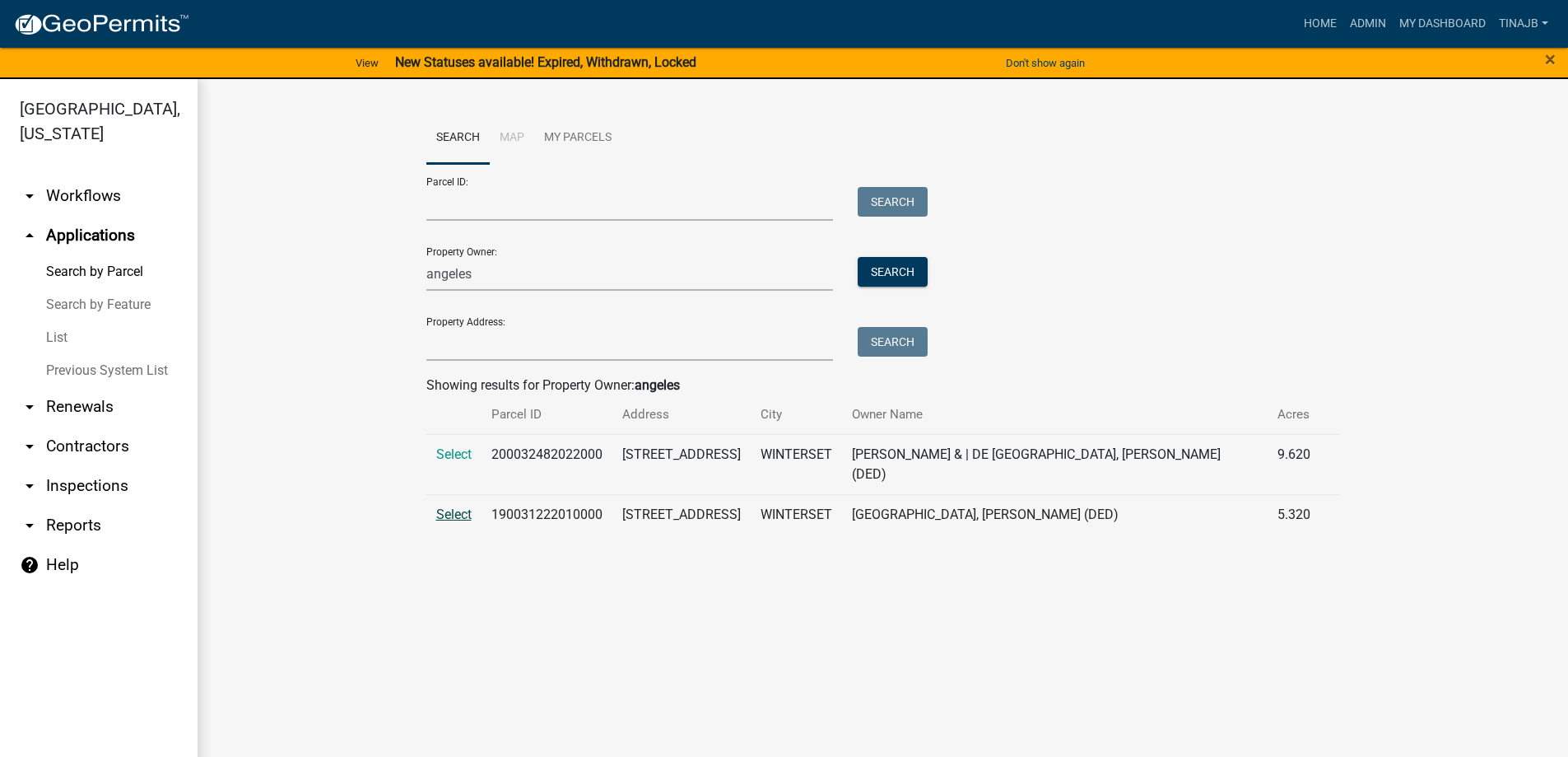
click at [462, 507] on span "Select" at bounding box center [454, 514] width 35 height 16
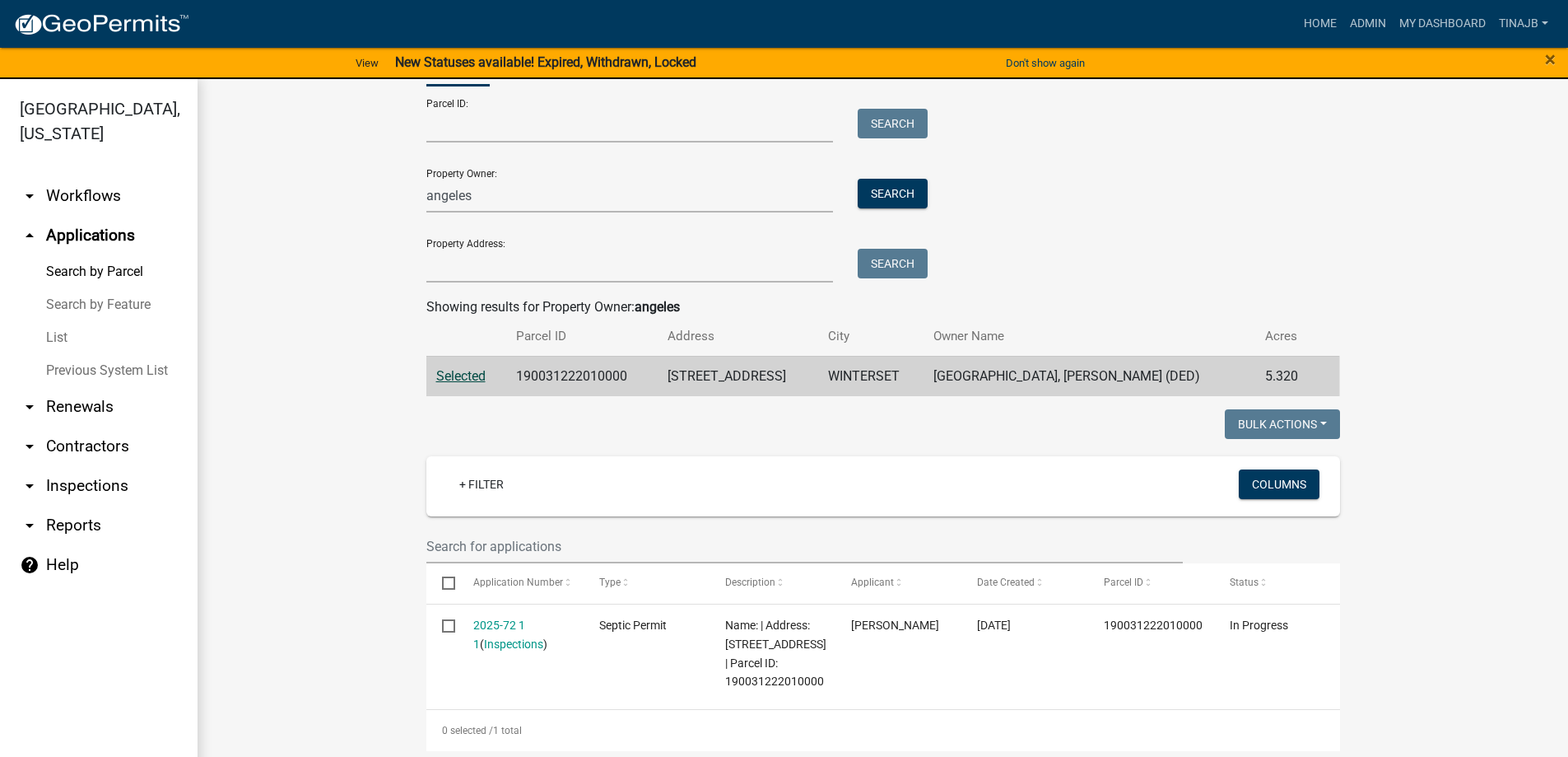
scroll to position [165, 0]
